Goal: Communication & Community: Answer question/provide support

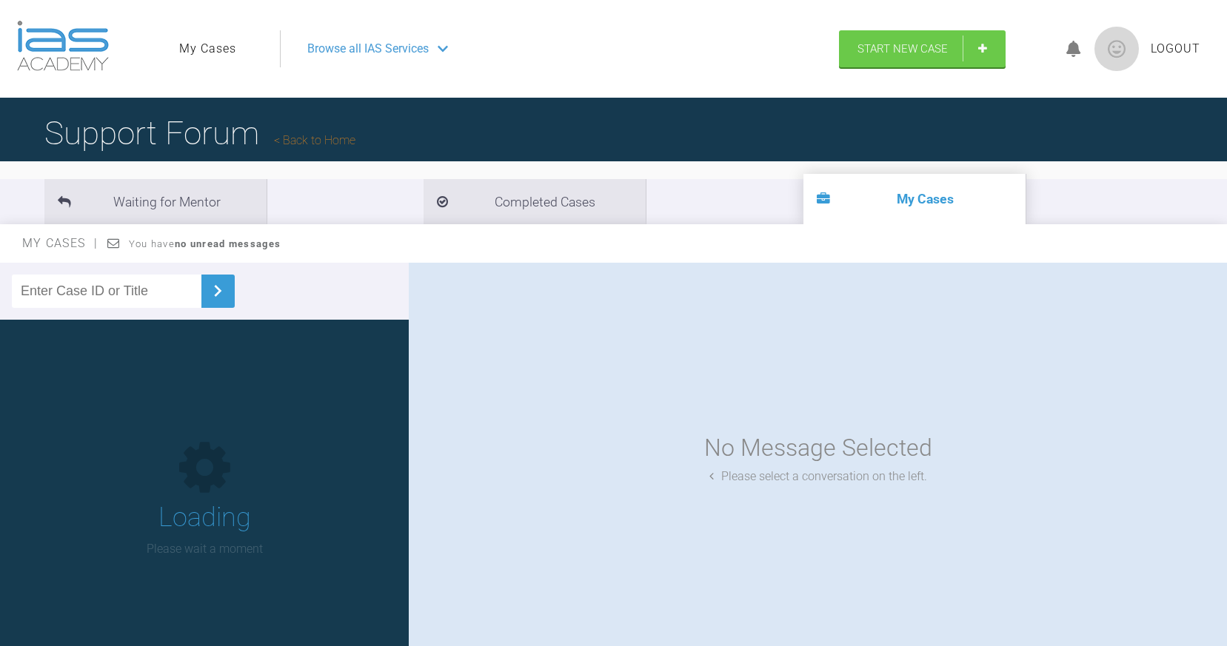
click at [209, 47] on link "My Cases" at bounding box center [207, 48] width 57 height 19
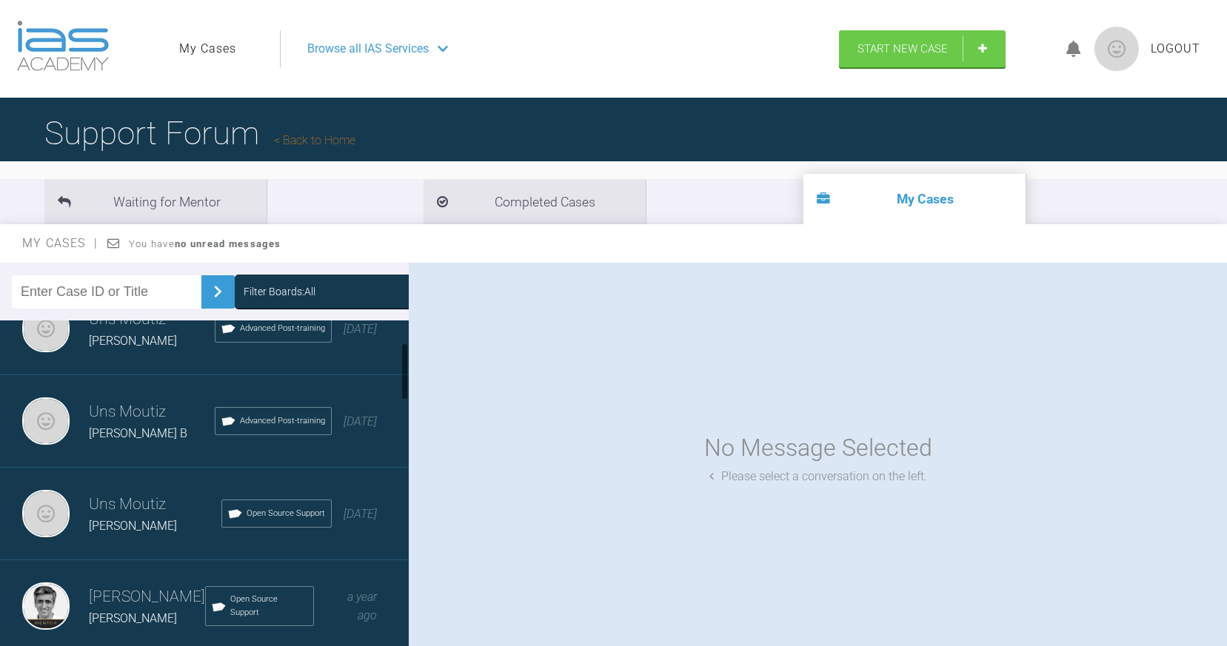
scroll to position [130, 0]
click at [115, 509] on h3 "Uns Moutiz" at bounding box center [155, 505] width 133 height 25
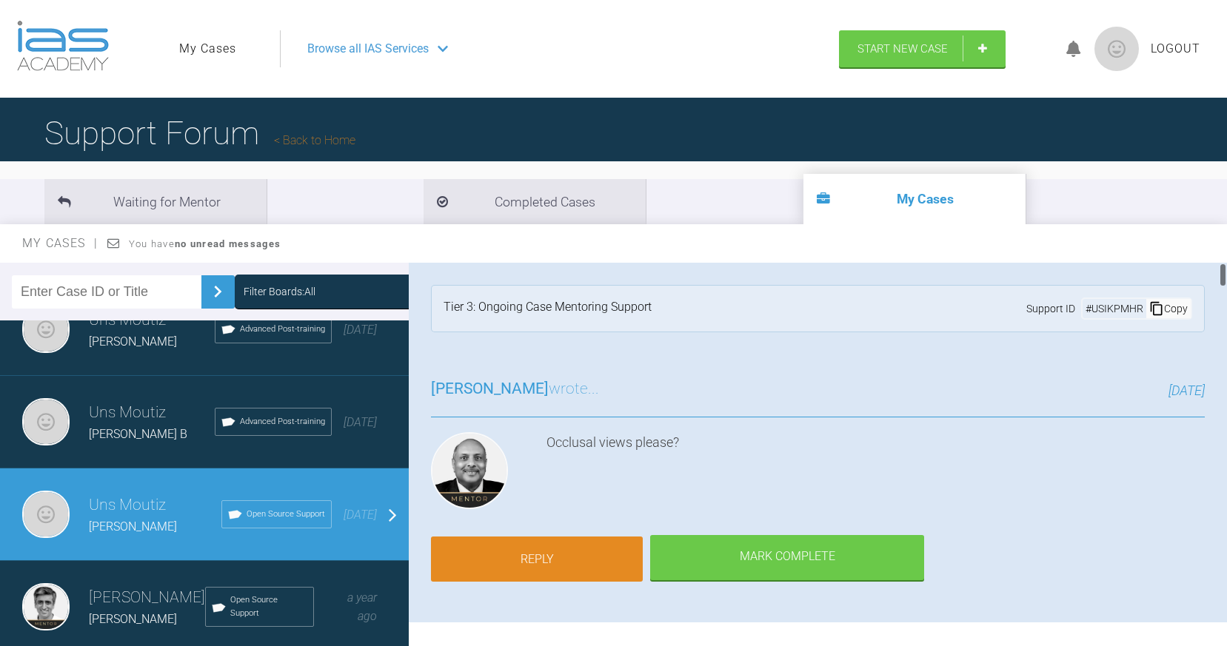
scroll to position [0, 0]
click at [532, 552] on link "Reply" at bounding box center [537, 560] width 212 height 46
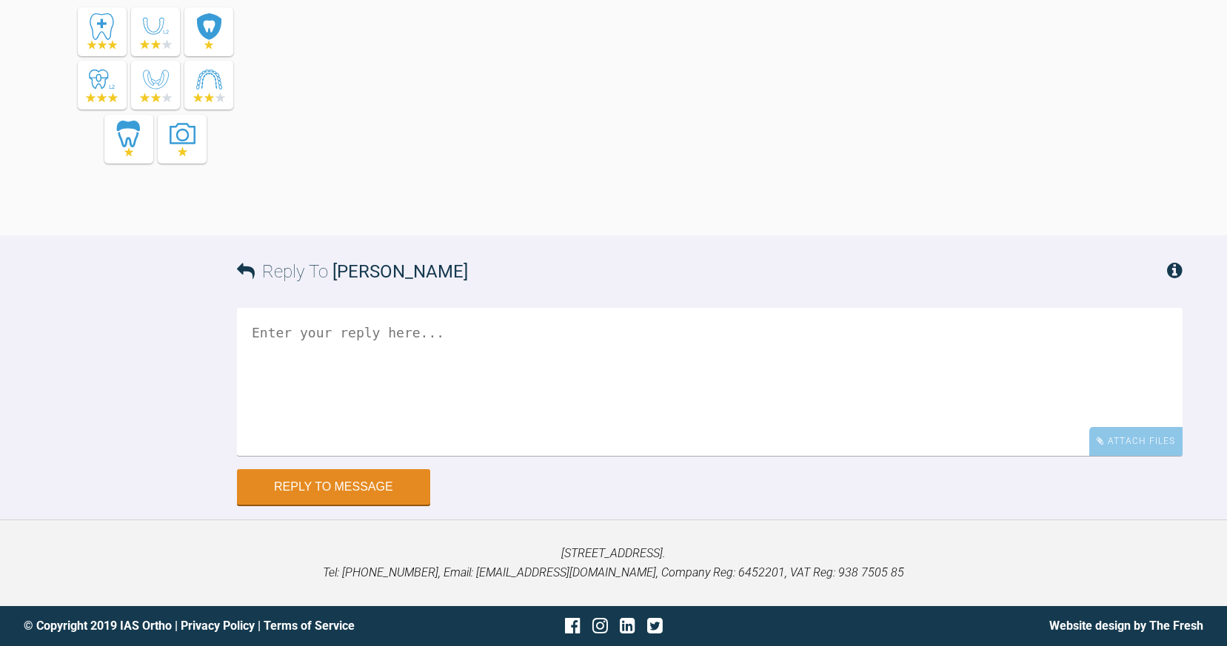
scroll to position [11720, 0]
click at [1153, 457] on div "Attach Files" at bounding box center [1135, 442] width 93 height 29
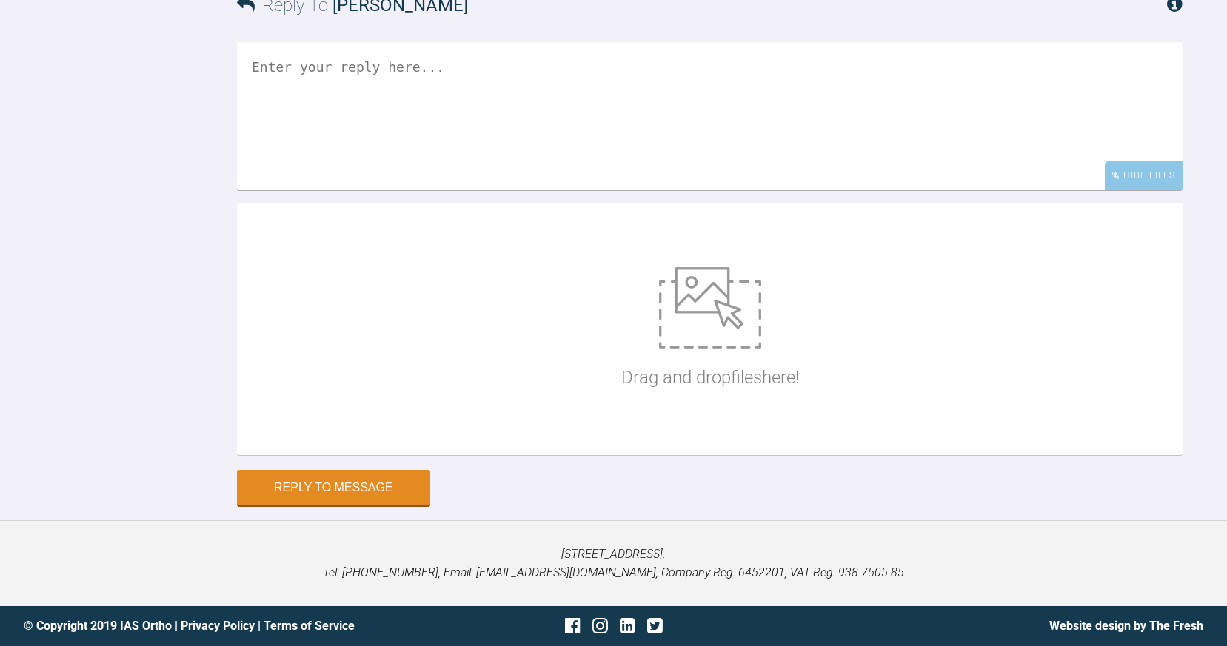
scroll to position [11880, 0]
click at [341, 190] on textarea at bounding box center [709, 116] width 945 height 148
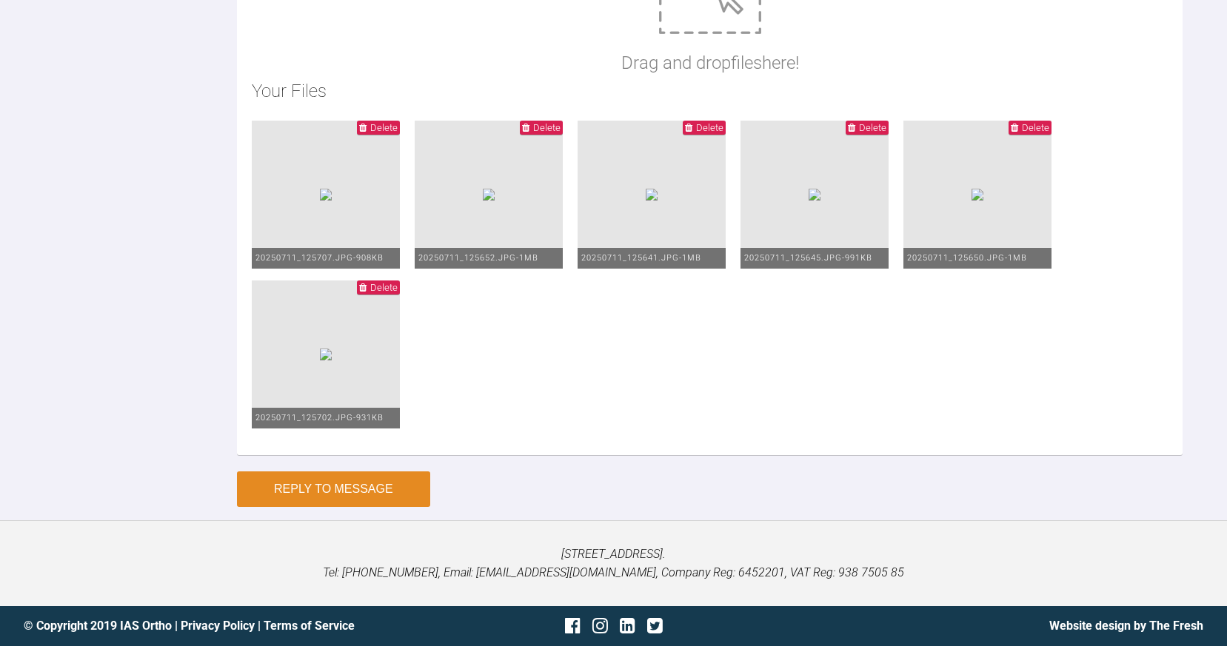
type textarea "0.14 niti max 20x20 niti mn pt has developed a ope bite as the 7s have over eru…"
click at [363, 489] on button "Reply to Message" at bounding box center [333, 490] width 193 height 36
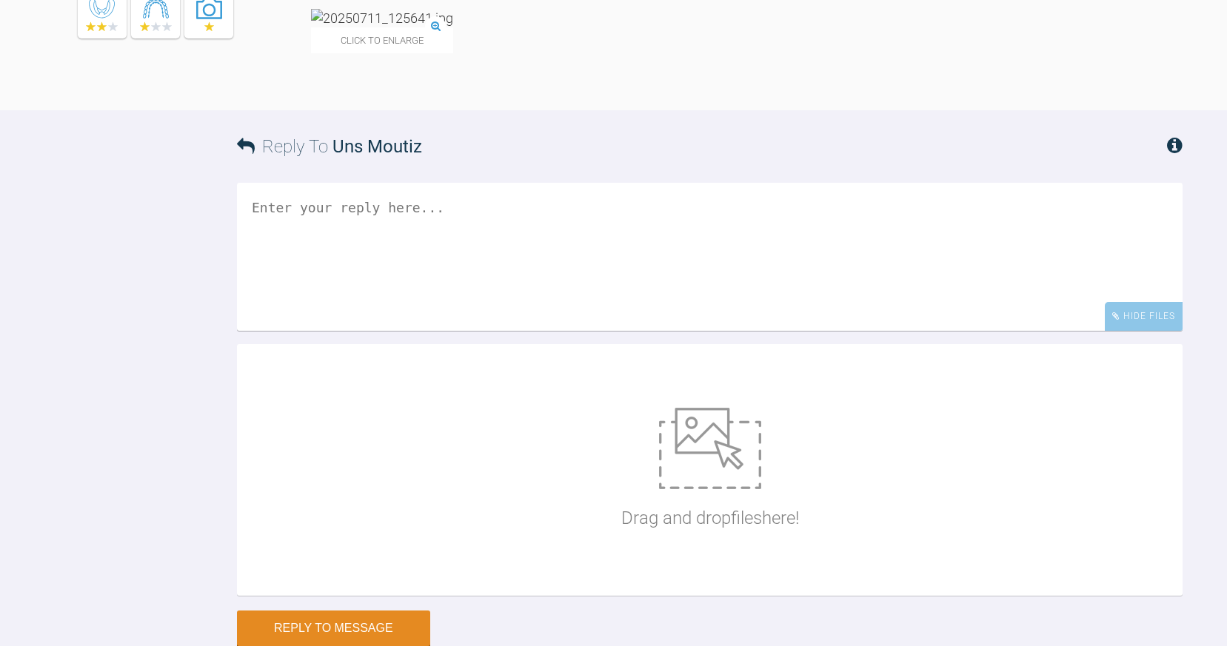
scroll to position [11972, 0]
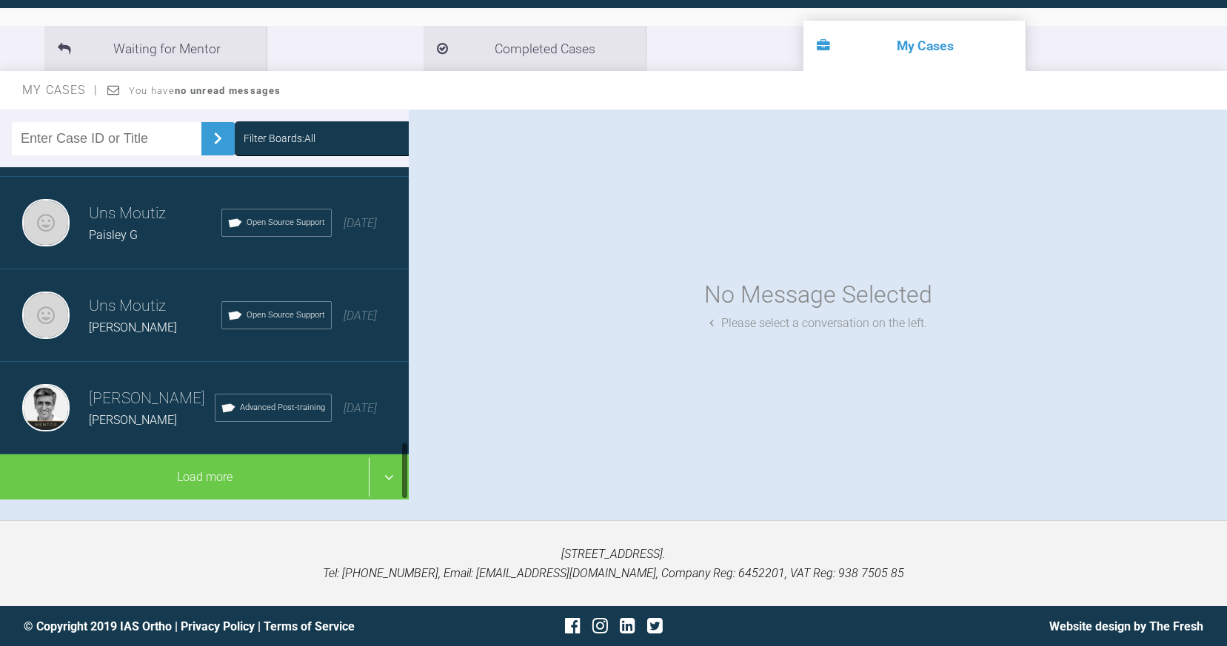
scroll to position [153, 0]
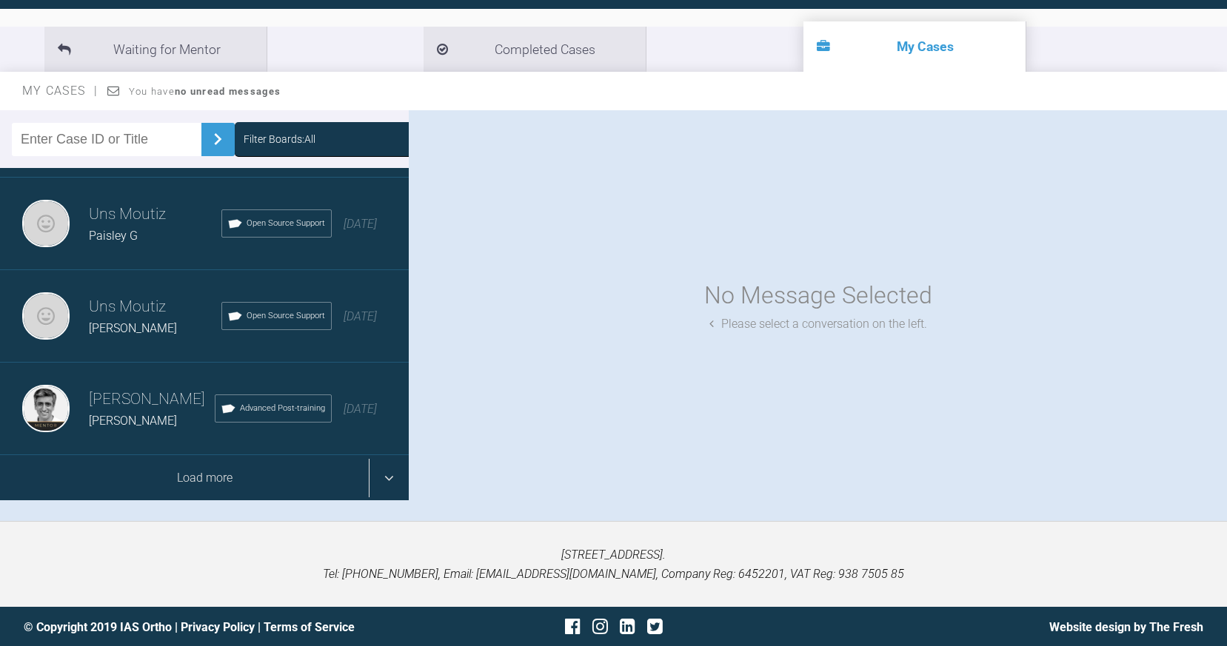
click at [384, 479] on div "Load more" at bounding box center [204, 478] width 409 height 46
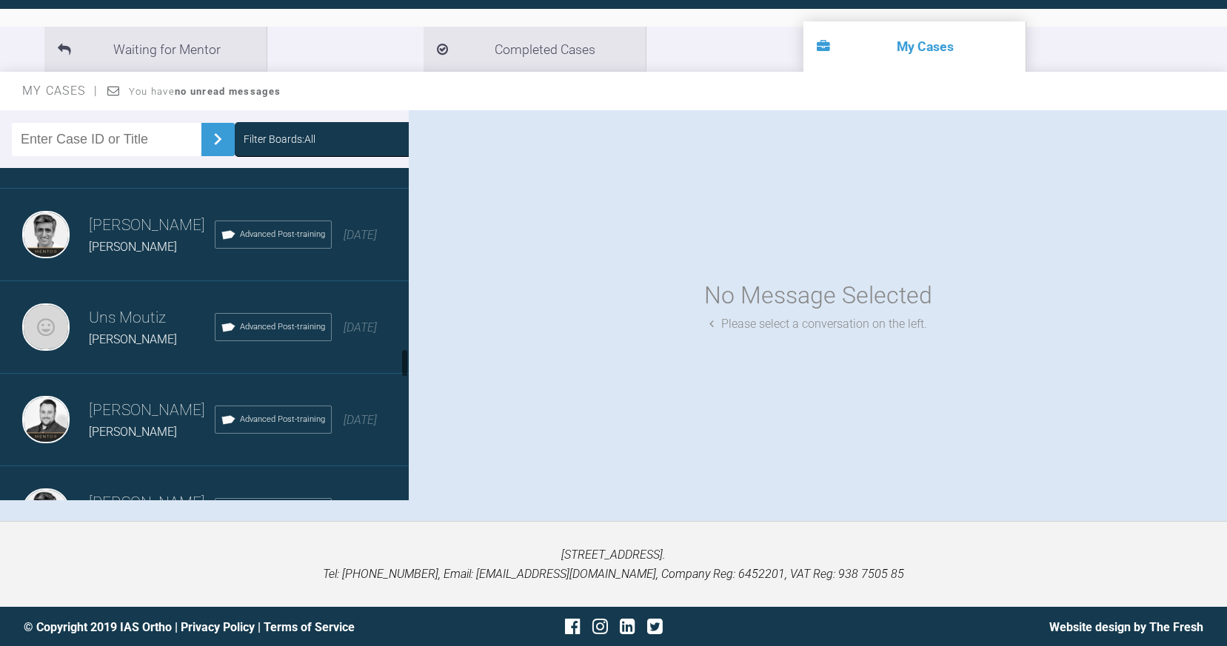
scroll to position [2071, 0]
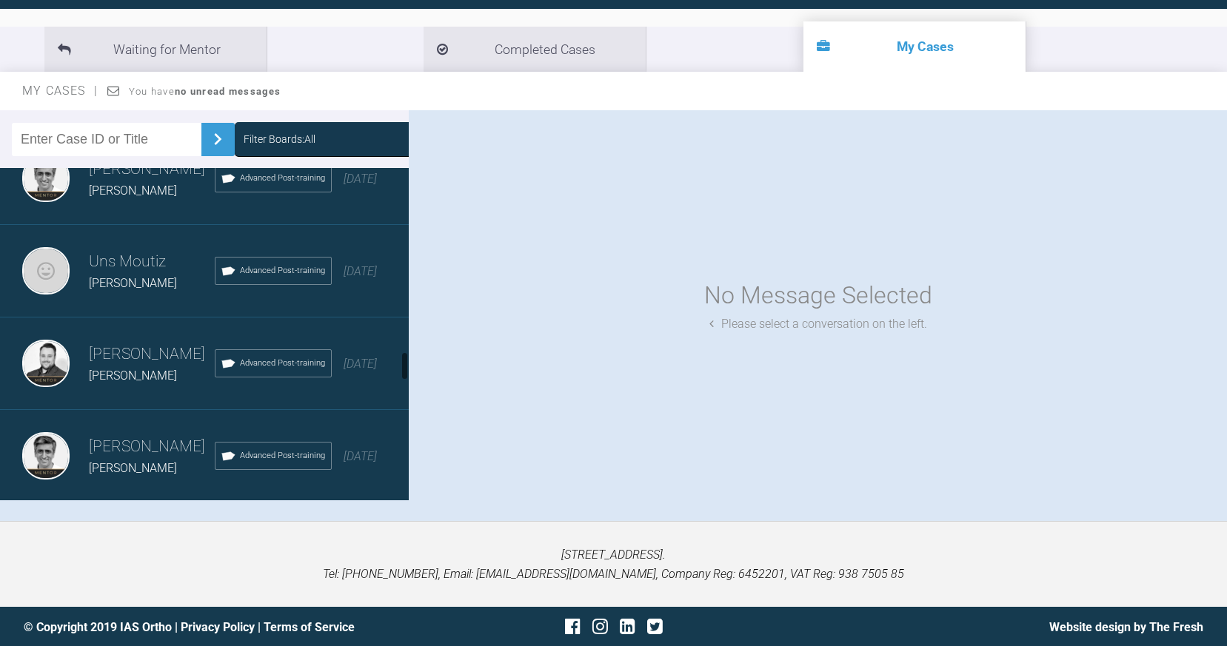
click at [124, 256] on h3 "Uns Moutiz" at bounding box center [152, 261] width 126 height 25
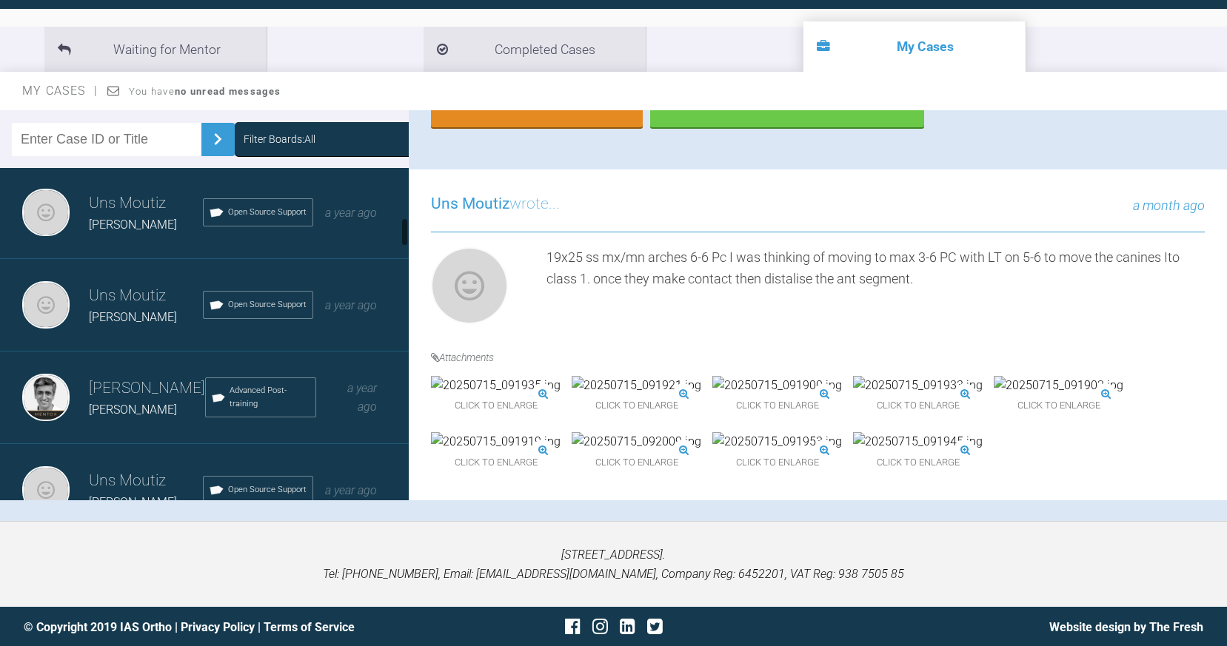
scroll to position [558, 0]
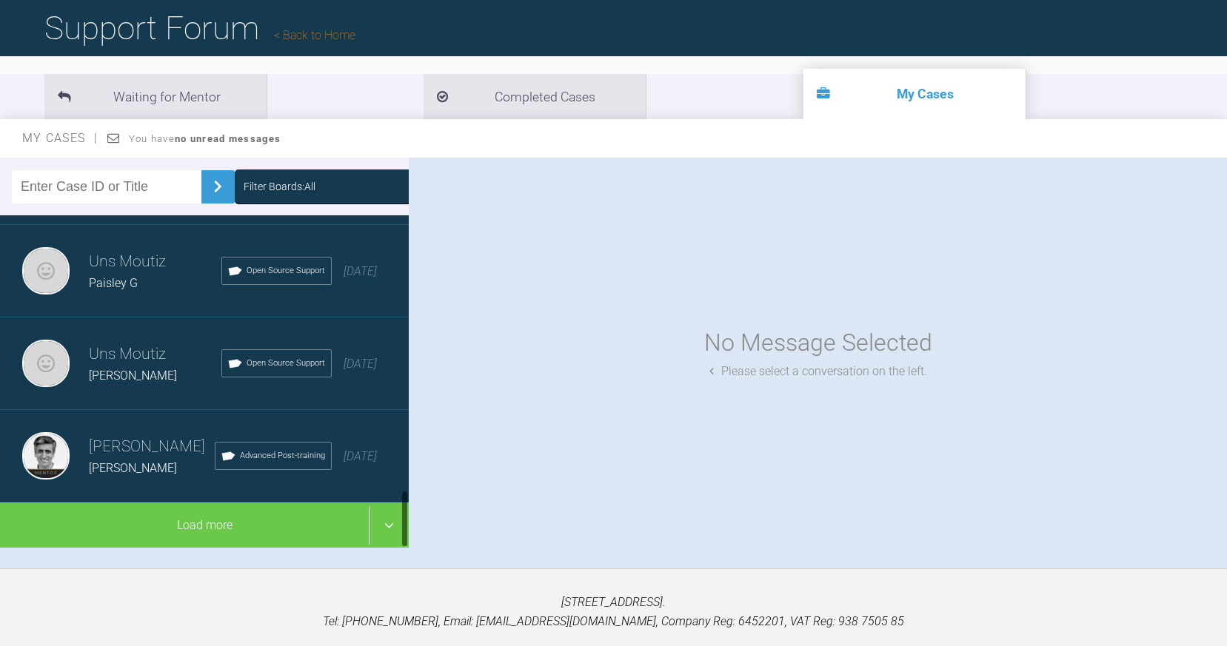
scroll to position [101, 0]
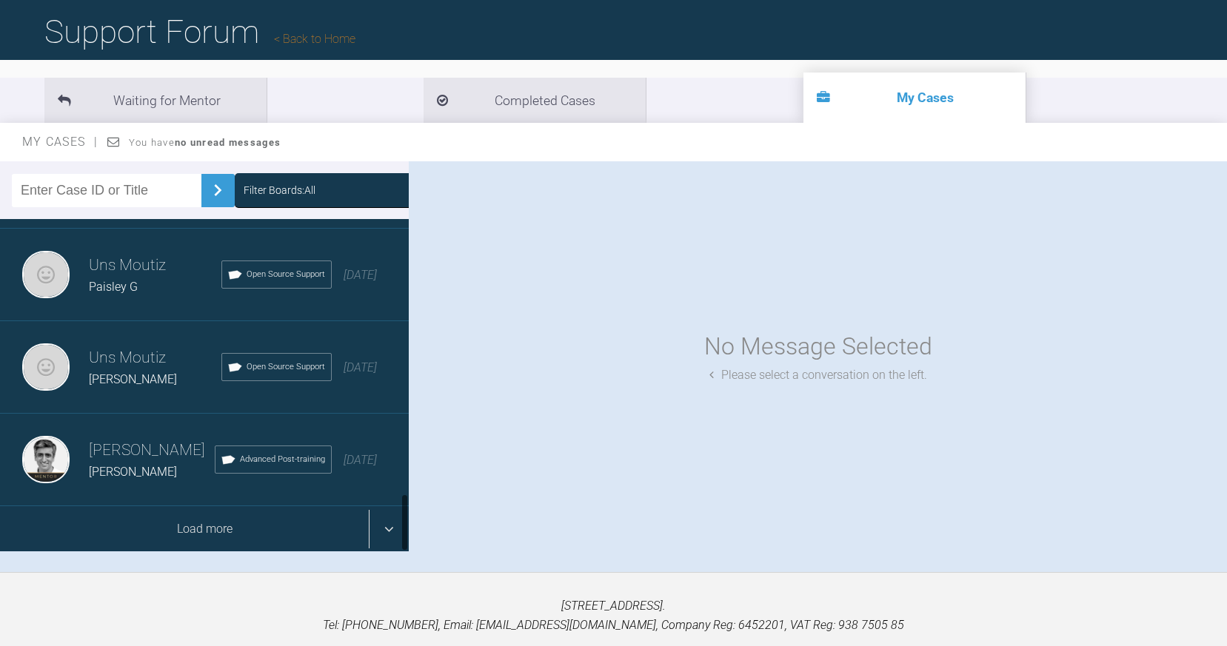
click at [390, 533] on div "Load more" at bounding box center [204, 529] width 409 height 46
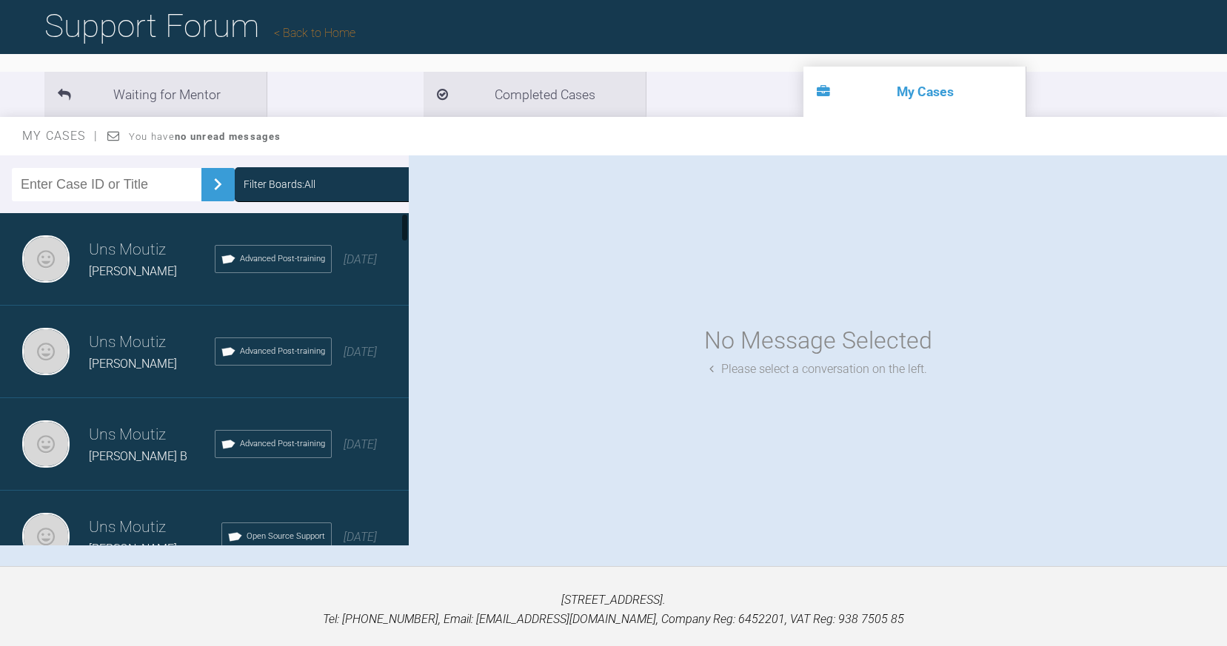
scroll to position [0, 0]
click at [138, 262] on div "[PERSON_NAME]" at bounding box center [152, 271] width 126 height 19
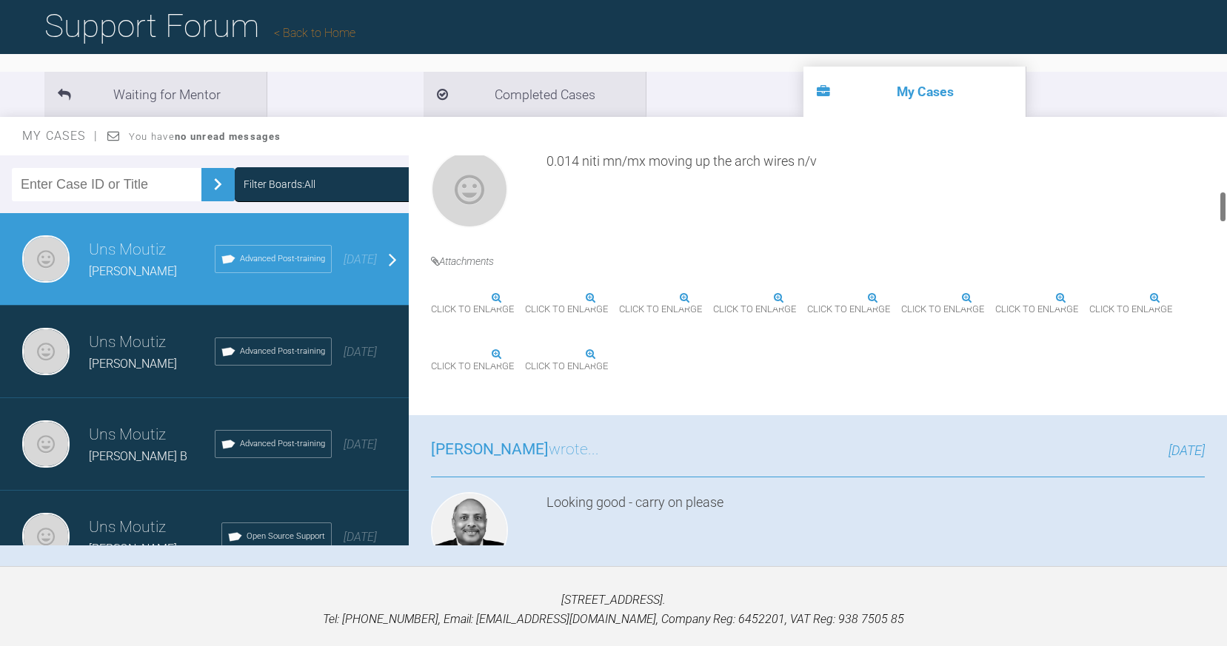
scroll to position [443, 0]
